Goal: Navigation & Orientation: Find specific page/section

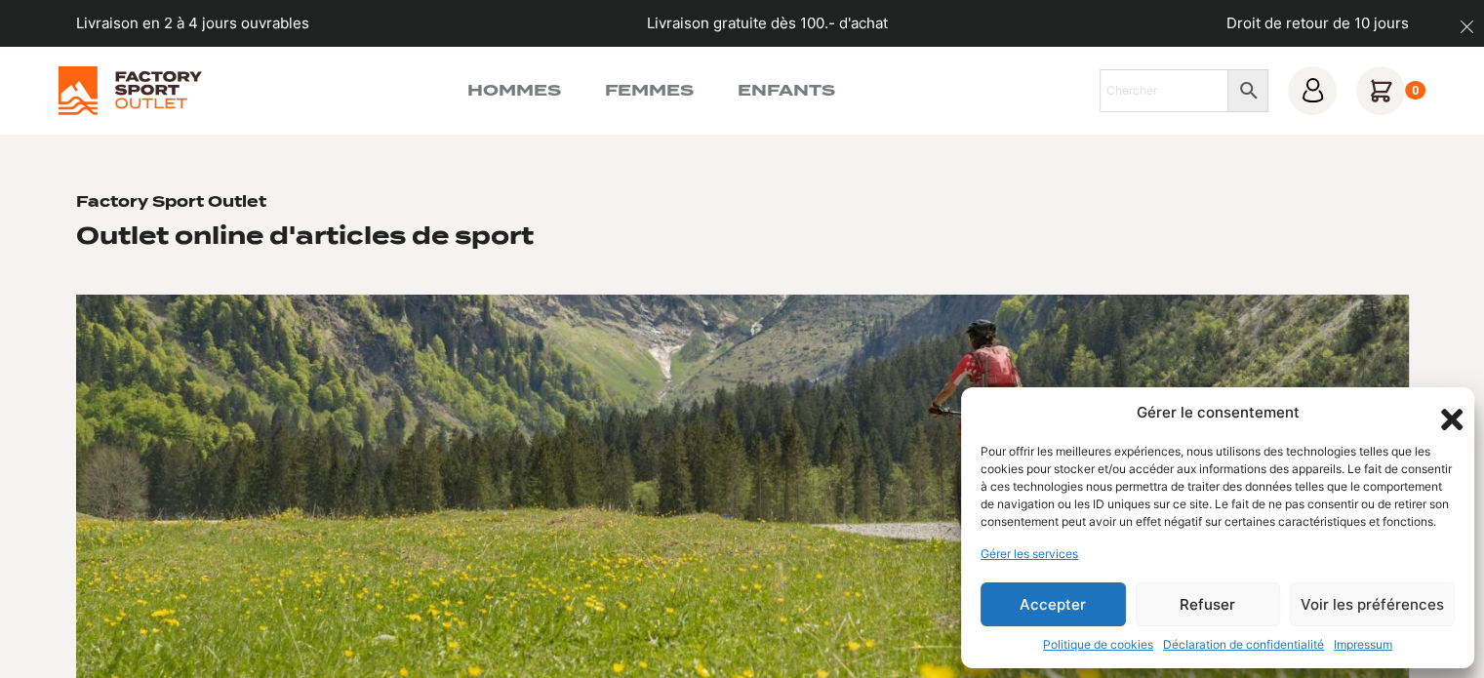
click at [1443, 409] on icon "Fermer la boîte de dialogue" at bounding box center [1451, 419] width 21 height 21
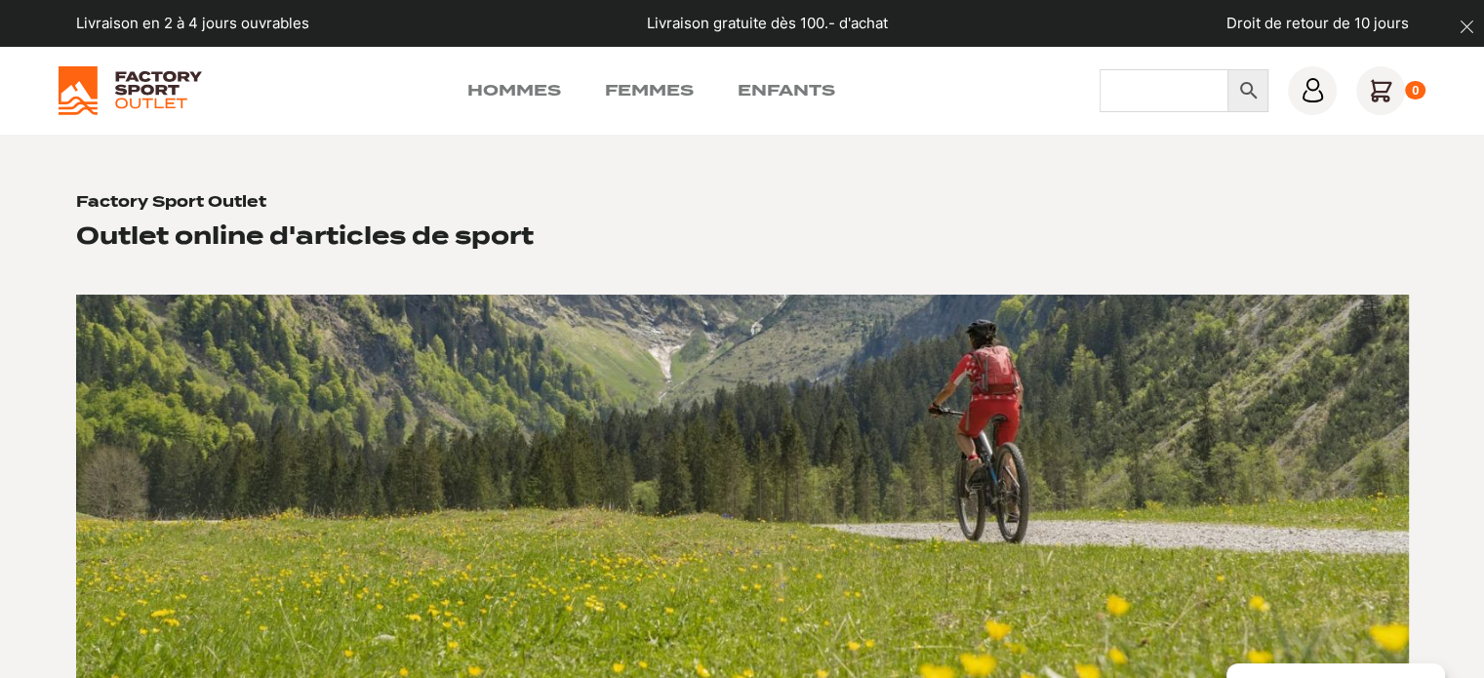
click at [1205, 90] on input "Chercher" at bounding box center [1165, 90] width 130 height 43
click at [1204, 146] on section "Factory Sport Outlet Outlet online d'articles de sport Shop hommes Shop femmes …" at bounding box center [742, 490] width 1484 height 710
click at [1191, 95] on input "Chercher" at bounding box center [1165, 90] width 130 height 43
click at [1175, 163] on section "Factory Sport Outlet Outlet online d'articles de sport Shop hommes Shop femmes …" at bounding box center [742, 490] width 1484 height 710
click at [1174, 103] on input "Chercher" at bounding box center [1165, 90] width 130 height 43
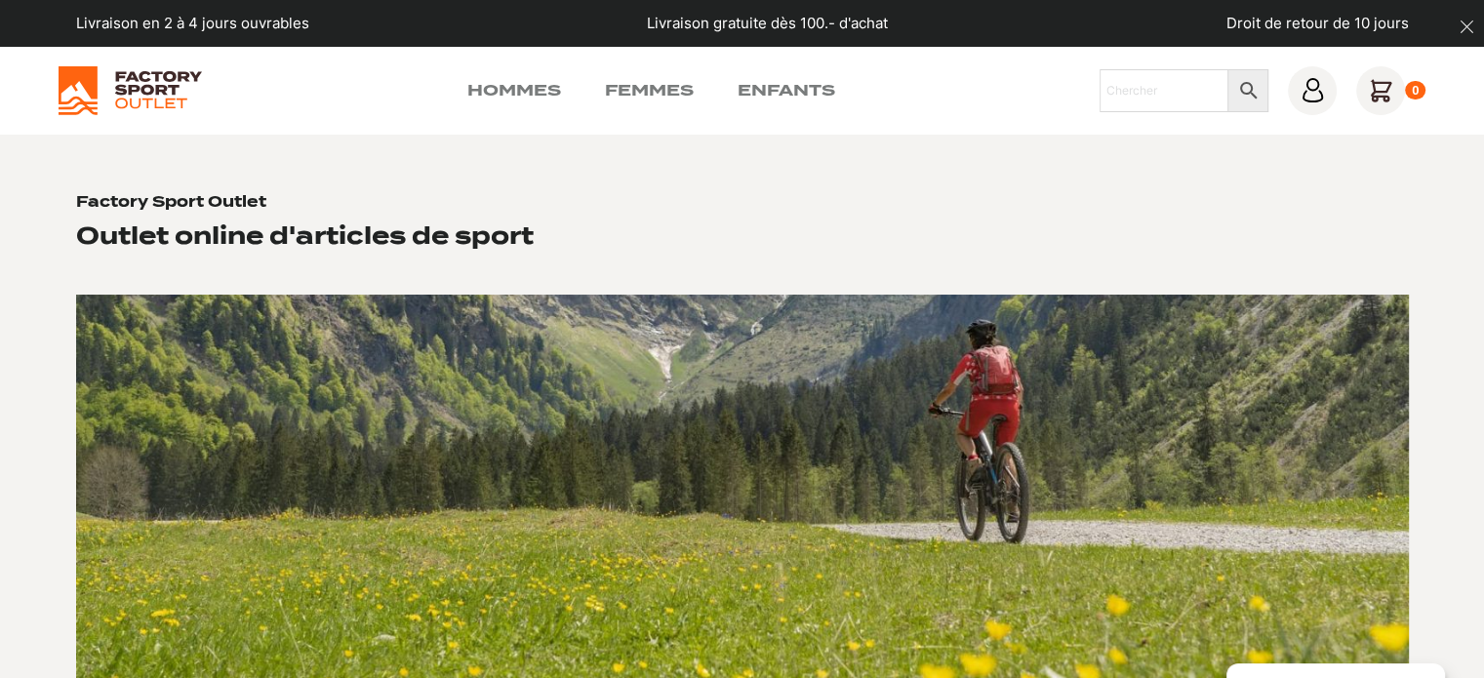
click at [1474, 20] on icon "dismiss" at bounding box center [1467, 27] width 15 height 15
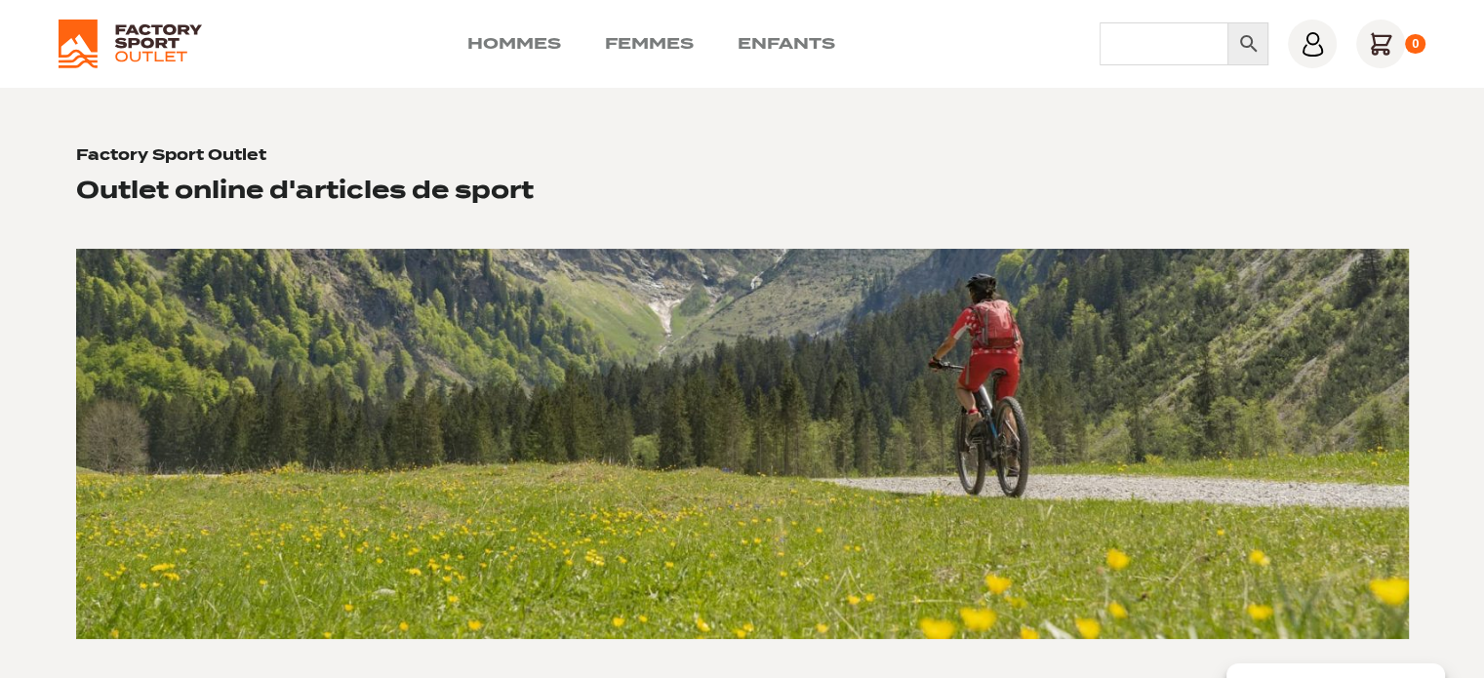
click at [1212, 43] on input "Chercher" at bounding box center [1165, 43] width 130 height 43
click at [1075, 110] on section "Factory Sport Outlet Outlet online d'articles de sport Shop hommes Shop femmes …" at bounding box center [742, 443] width 1484 height 710
click at [508, 33] on link "Hommes" at bounding box center [514, 43] width 94 height 23
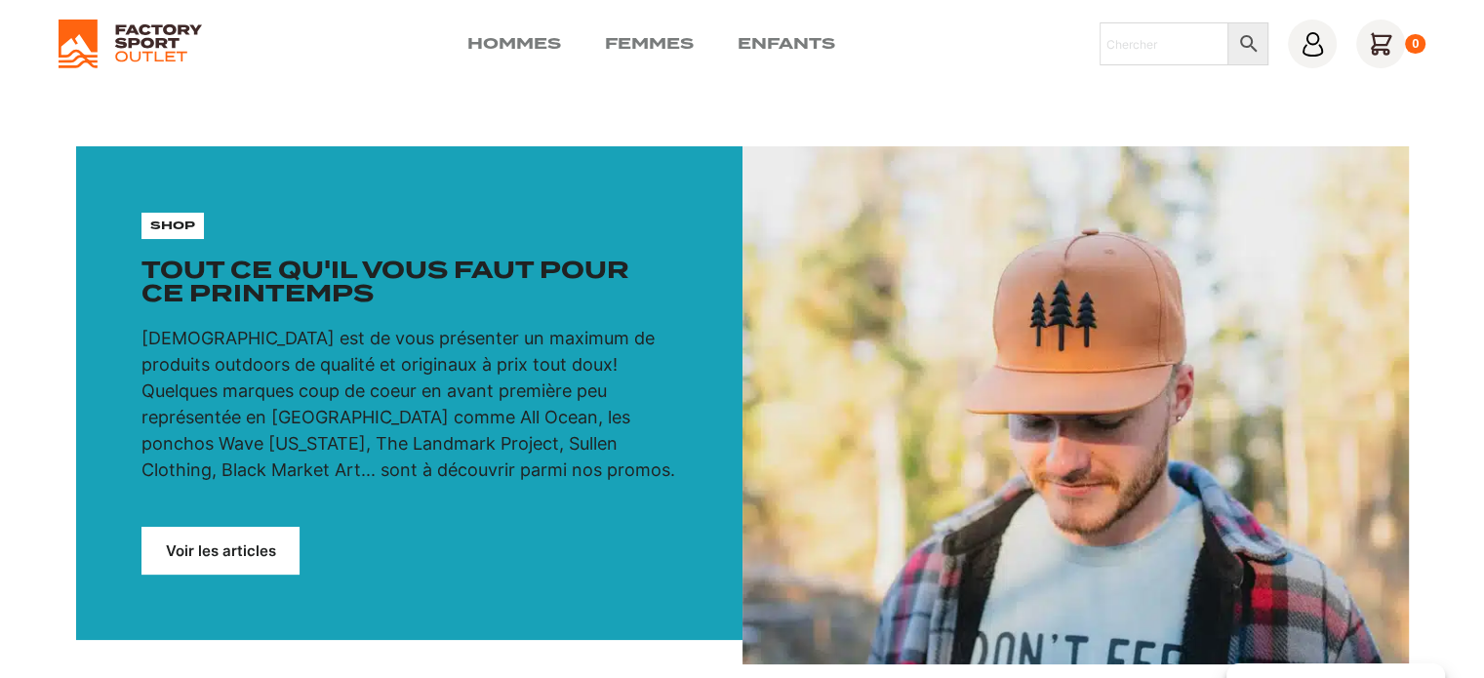
click at [141, 35] on img at bounding box center [130, 44] width 143 height 49
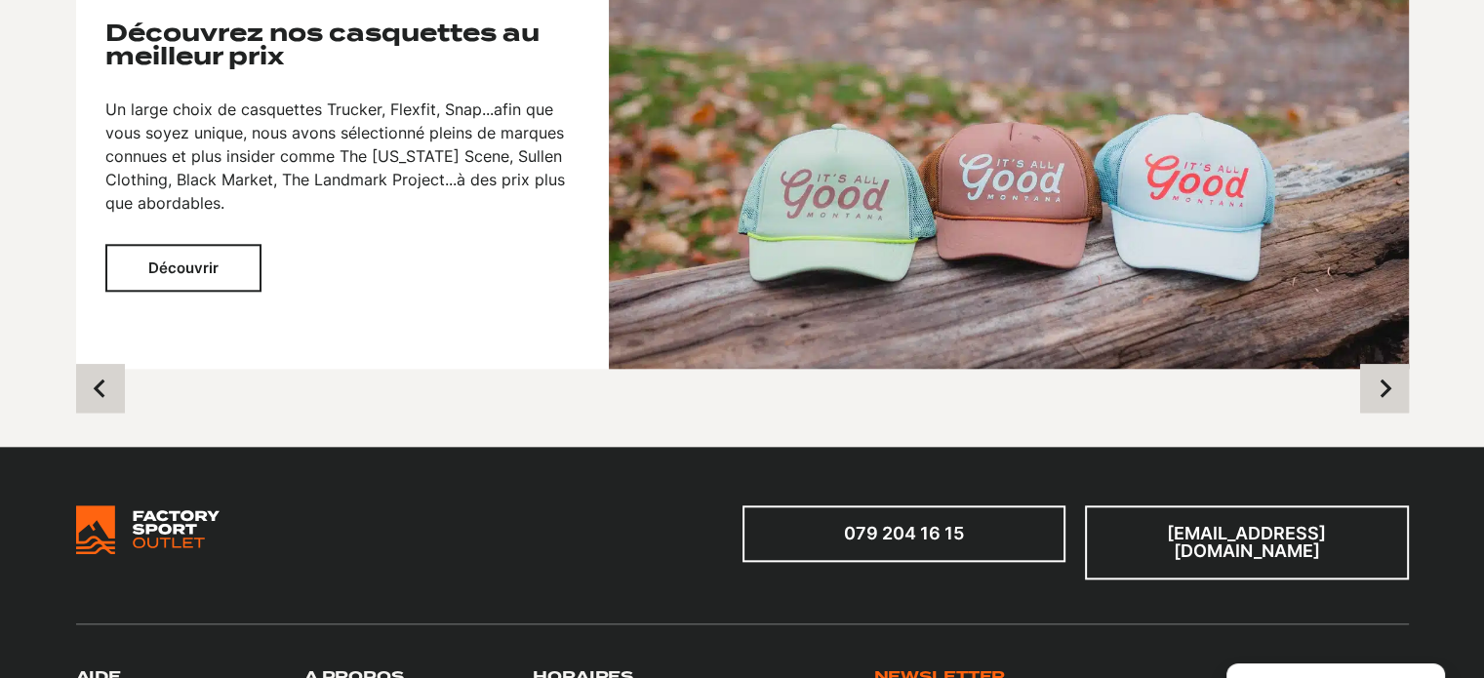
scroll to position [1854, 0]
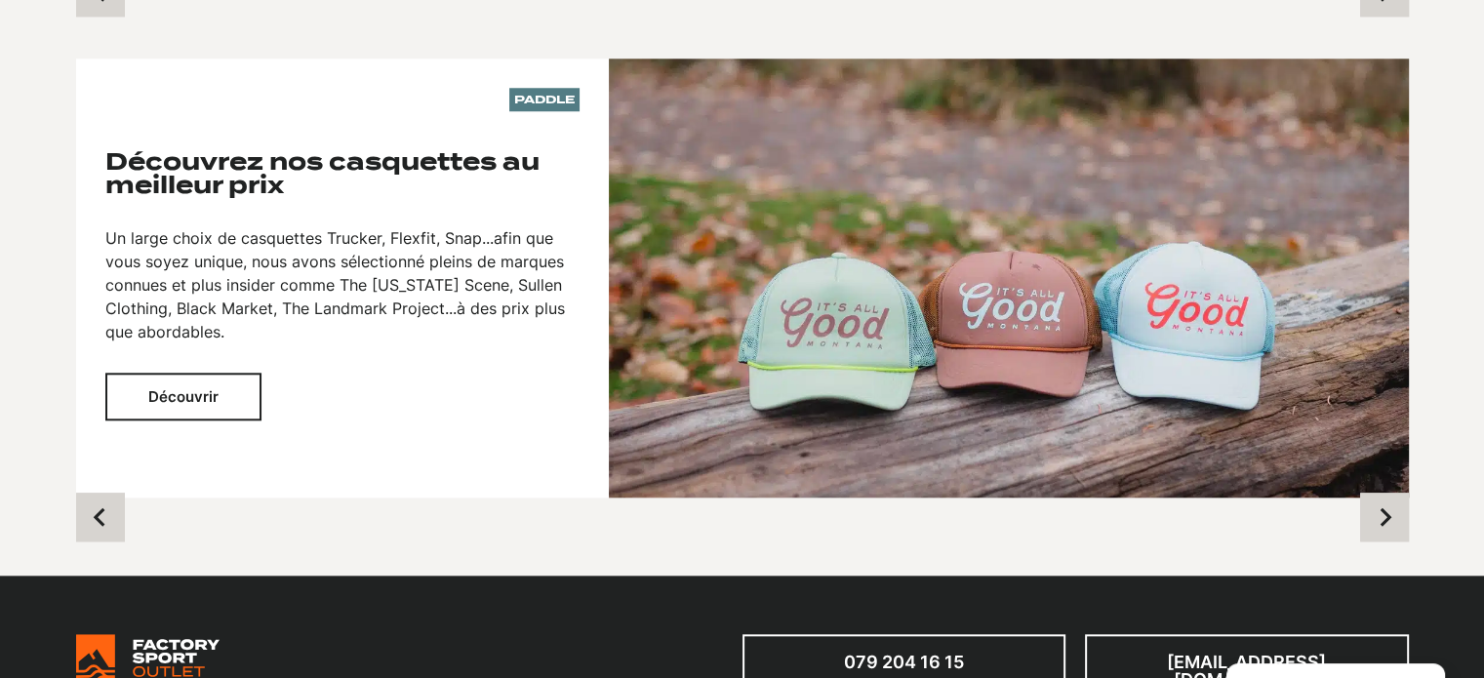
click at [226, 393] on button "Découvrir" at bounding box center [183, 397] width 156 height 48
click at [191, 410] on button "Découvrir" at bounding box center [183, 397] width 156 height 48
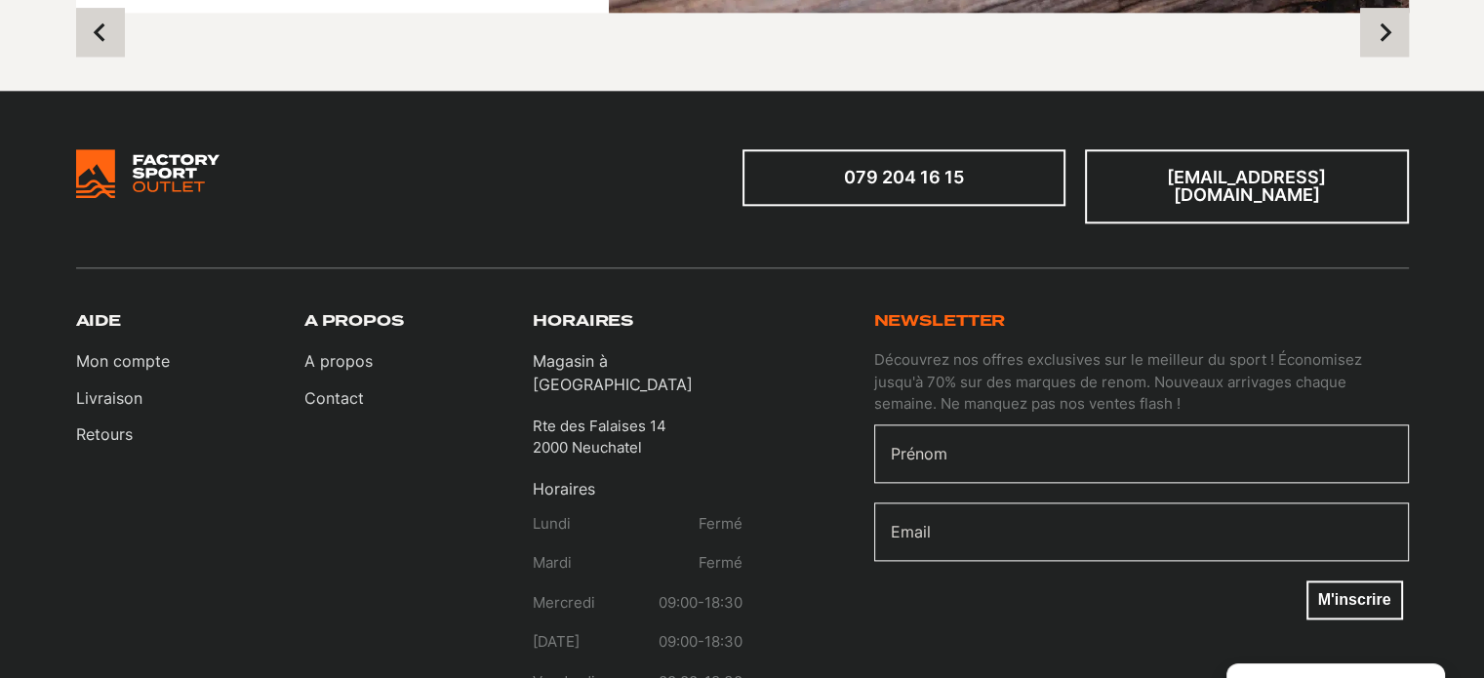
scroll to position [2170, 0]
